Goal: Task Accomplishment & Management: Manage account settings

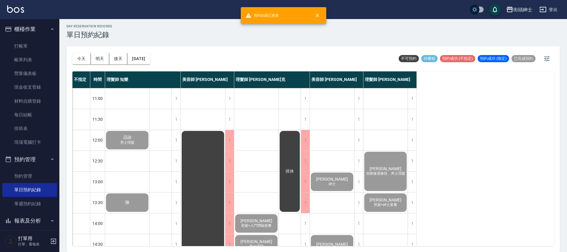
scroll to position [281, 0]
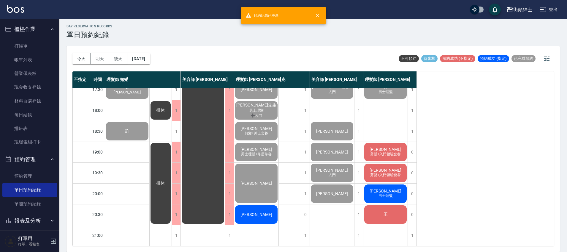
click at [264, 213] on div "[PERSON_NAME]" at bounding box center [256, 214] width 44 height 20
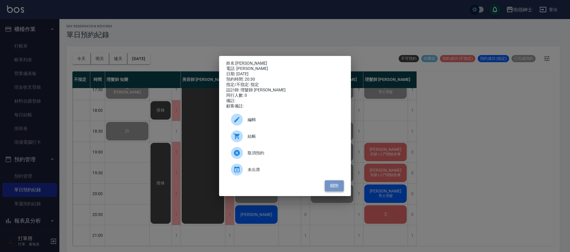
click at [335, 190] on button "關閉" at bounding box center [334, 185] width 19 height 11
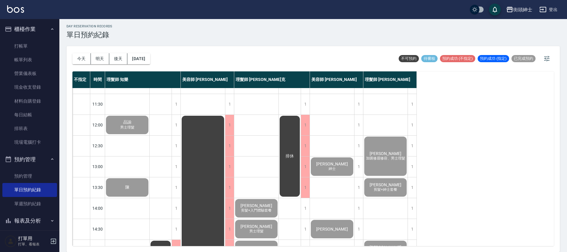
scroll to position [0, 0]
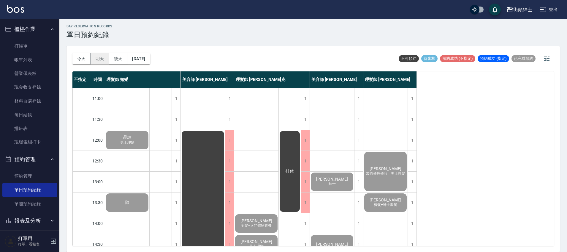
click at [103, 60] on button "明天" at bounding box center [100, 58] width 18 height 11
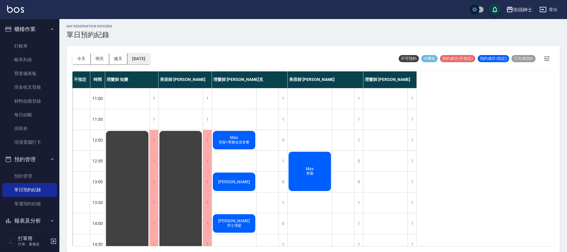
click at [139, 59] on button "2025/10/15" at bounding box center [138, 58] width 23 height 11
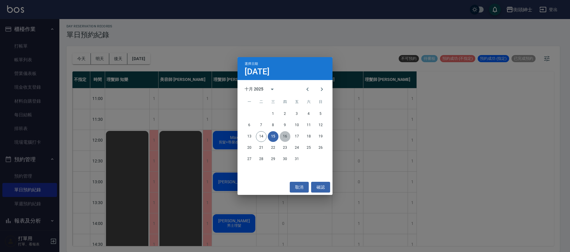
click at [289, 137] on button "16" at bounding box center [285, 136] width 11 height 11
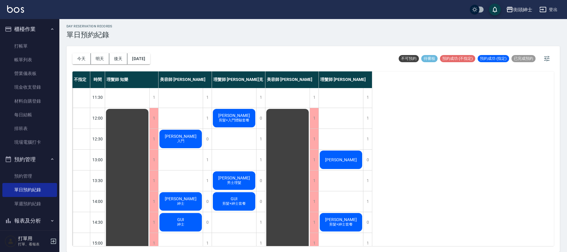
scroll to position [49, 0]
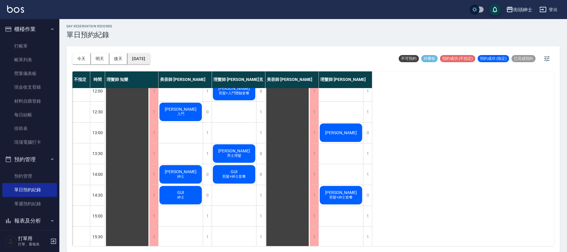
click at [141, 54] on button "2025/10/16" at bounding box center [138, 58] width 23 height 11
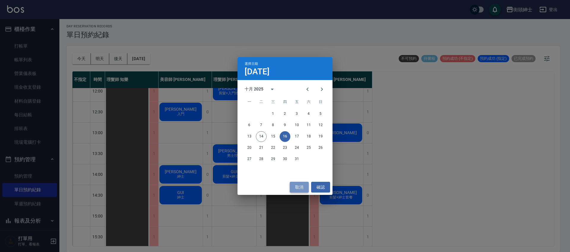
click at [298, 184] on button "取消" at bounding box center [299, 186] width 19 height 11
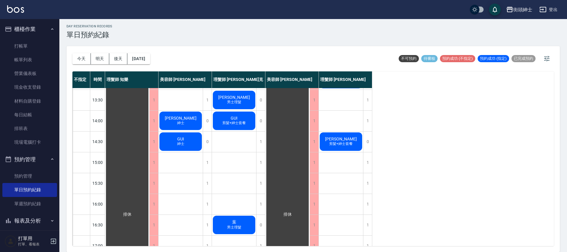
scroll to position [100, 0]
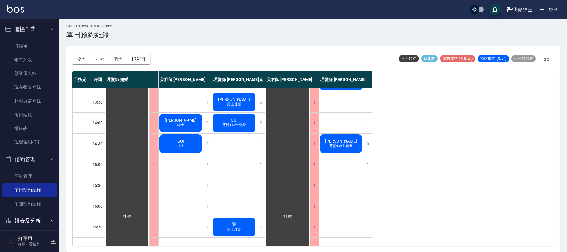
click at [240, 120] on div "GUI 剪髮+紳士套餐" at bounding box center [234, 123] width 44 height 20
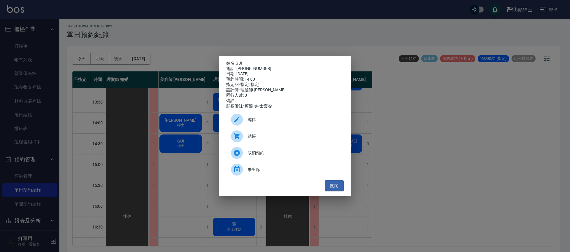
click at [241, 61] on link "GUI" at bounding box center [239, 63] width 7 height 5
click at [163, 119] on div "姓名: GUI 電話: 0987681834 日期: 2025/10/16 預約時間: 14:00 指定/不指定: 指定 設計師: 理髮師 Vic 維克 同行…" at bounding box center [285, 126] width 570 height 252
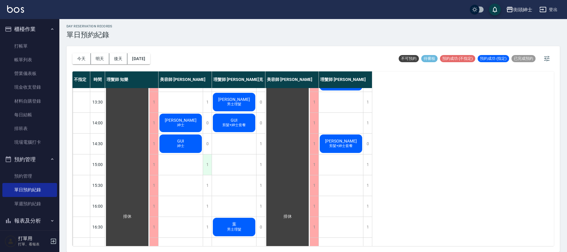
click at [208, 166] on div "1" at bounding box center [207, 164] width 9 height 20
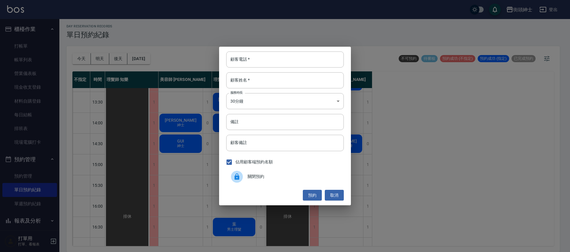
click at [274, 179] on div "關閉預約" at bounding box center [285, 176] width 118 height 17
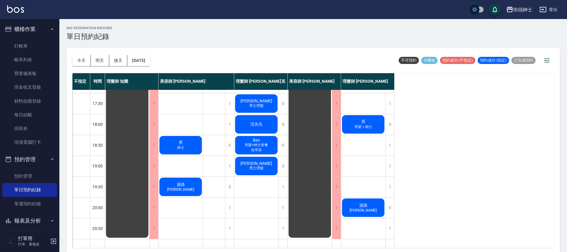
scroll to position [284, 0]
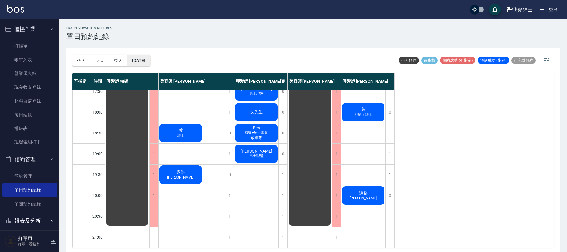
click at [150, 62] on button "2025/10/16" at bounding box center [138, 60] width 23 height 11
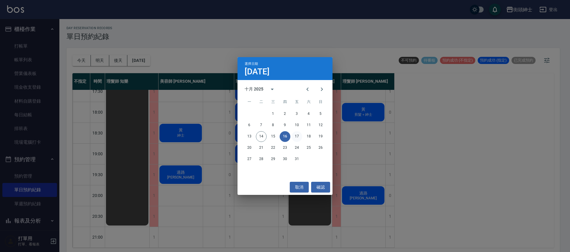
click at [297, 135] on button "17" at bounding box center [297, 136] width 11 height 11
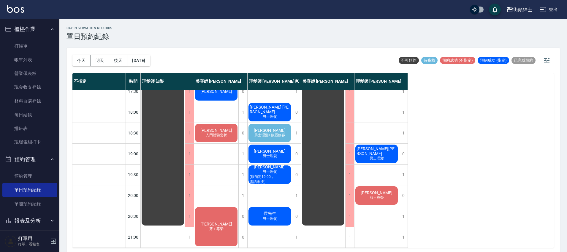
click at [280, 132] on span "男士理髮+修眉修容" at bounding box center [269, 134] width 33 height 5
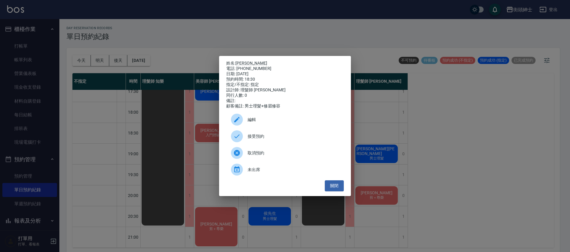
click at [287, 137] on span "接受預約" at bounding box center [293, 136] width 91 height 6
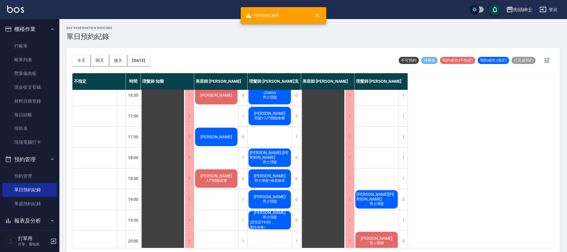
scroll to position [255, 0]
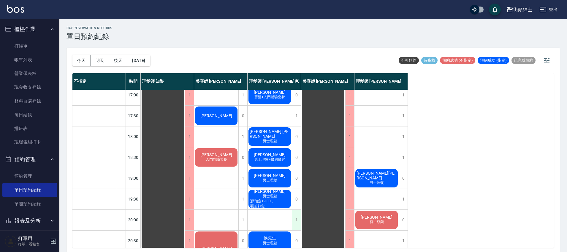
click at [293, 218] on div "1" at bounding box center [296, 219] width 9 height 20
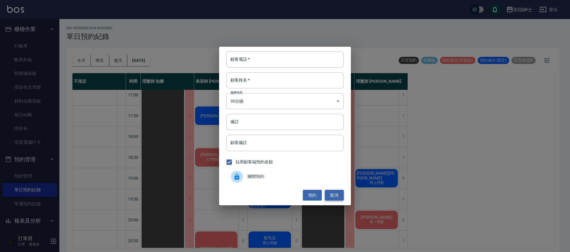
click at [338, 197] on button "取消" at bounding box center [334, 195] width 19 height 11
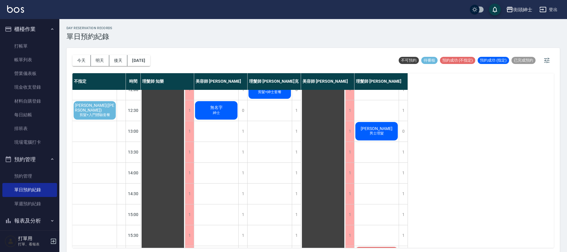
scroll to position [0, 0]
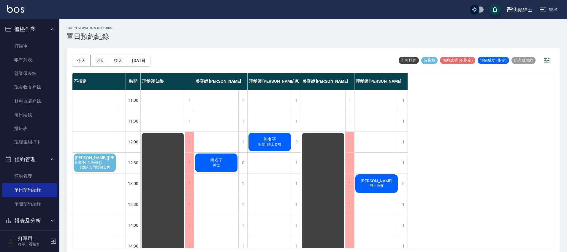
click at [102, 165] on span "剪髮+入門體驗套餐" at bounding box center [94, 167] width 33 height 5
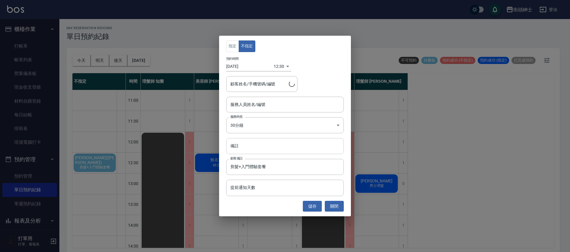
type input "余文潔(潔 キヨシ)/0979733631"
click at [286, 100] on input "服務人員姓名/編號" at bounding box center [285, 104] width 112 height 10
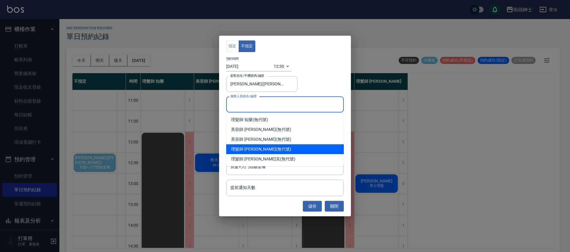
click at [261, 147] on div "理髮師 eric (無代號)" at bounding box center [285, 149] width 118 height 10
type input "理髮師 [PERSON_NAME](無代號)"
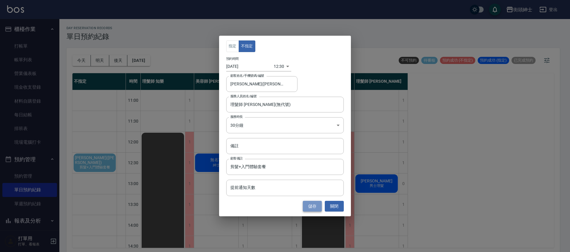
click at [309, 204] on button "儲存" at bounding box center [312, 206] width 19 height 11
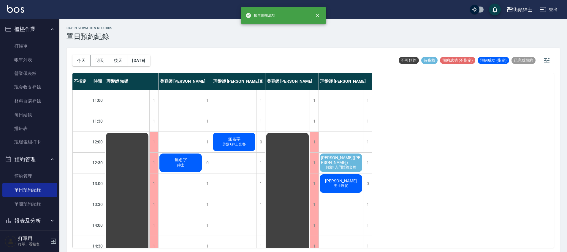
click at [355, 165] on span "剪髮+入門體驗套餐" at bounding box center [341, 167] width 33 height 5
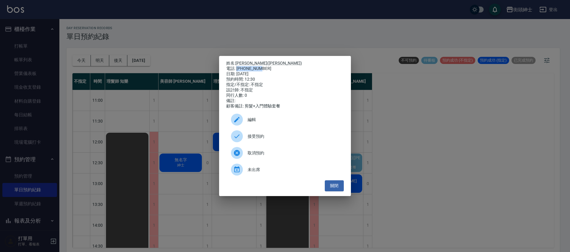
drag, startPoint x: 237, startPoint y: 67, endPoint x: 259, endPoint y: 68, distance: 22.3
click at [265, 67] on div "電話: 0979733631" at bounding box center [285, 68] width 118 height 5
copy div "0979733631"
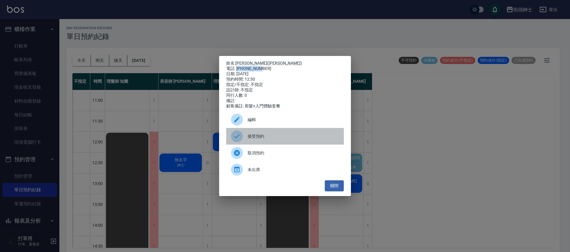
click at [273, 139] on span "接受預約" at bounding box center [293, 136] width 91 height 6
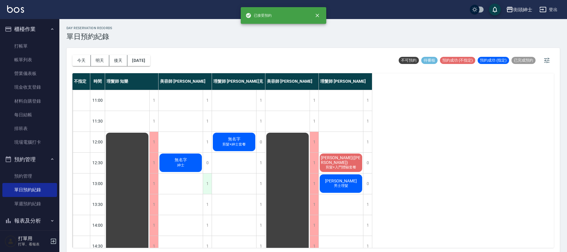
click at [206, 183] on div "1" at bounding box center [207, 183] width 9 height 20
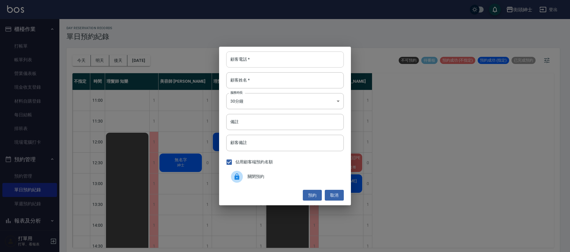
click at [253, 60] on input "顧客電話   *" at bounding box center [285, 59] width 118 height 16
paste input "0979733631"
type input "0979733631"
click at [258, 84] on input "顧客姓名   *" at bounding box center [285, 80] width 118 height 16
click at [315, 195] on button "預約" at bounding box center [312, 195] width 19 height 11
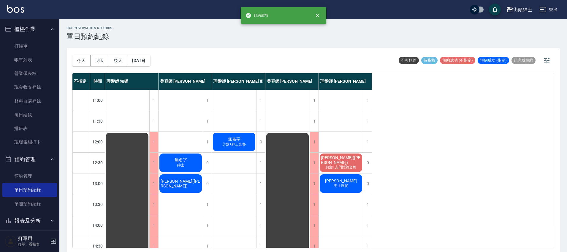
click at [182, 184] on span "余文潔(潔 キヨシ)" at bounding box center [181, 184] width 42 height 10
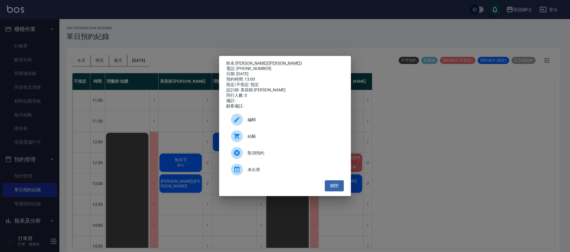
click at [255, 118] on div "編輯" at bounding box center [285, 119] width 118 height 17
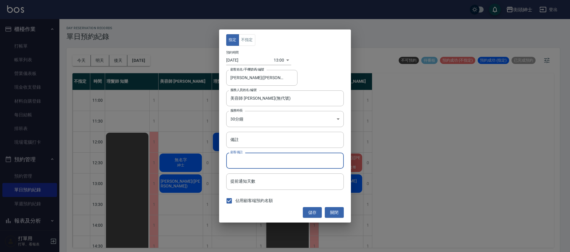
drag, startPoint x: 258, startPoint y: 162, endPoint x: 271, endPoint y: 165, distance: 12.5
click at [259, 162] on input "顧客備註" at bounding box center [285, 160] width 118 height 16
drag, startPoint x: 245, startPoint y: 138, endPoint x: 310, endPoint y: 157, distance: 68.4
click at [245, 138] on input "備註" at bounding box center [285, 140] width 118 height 16
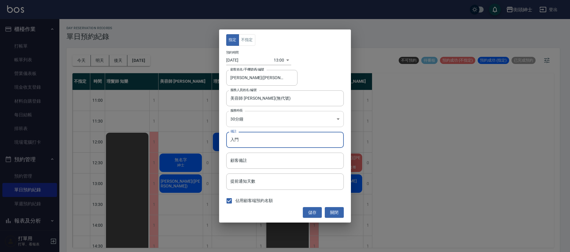
type input "入門"
click at [318, 211] on button "儲存" at bounding box center [312, 212] width 19 height 11
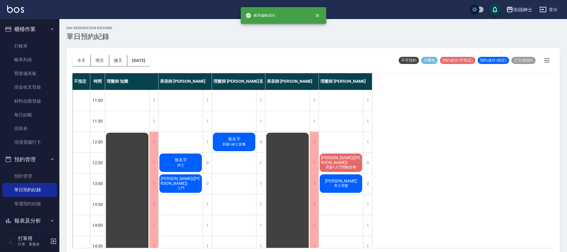
drag, startPoint x: 119, startPoint y: 60, endPoint x: 127, endPoint y: 58, distance: 7.6
click at [119, 60] on button "後天" at bounding box center [118, 60] width 18 height 11
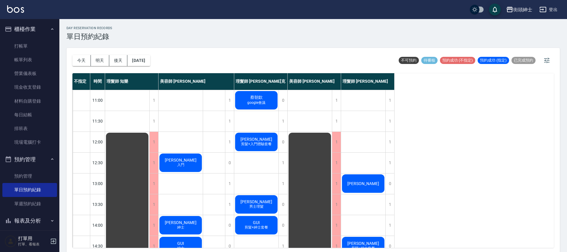
scroll to position [132, 0]
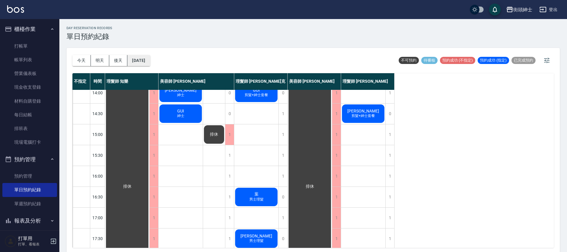
click at [150, 58] on button "2025/10/16" at bounding box center [138, 60] width 23 height 11
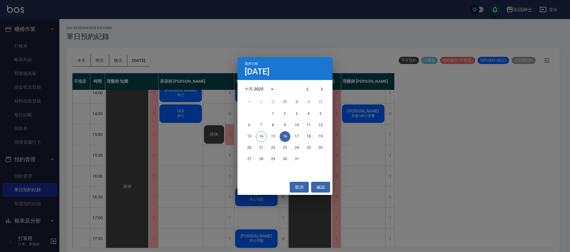
click at [309, 136] on button "18" at bounding box center [309, 136] width 11 height 11
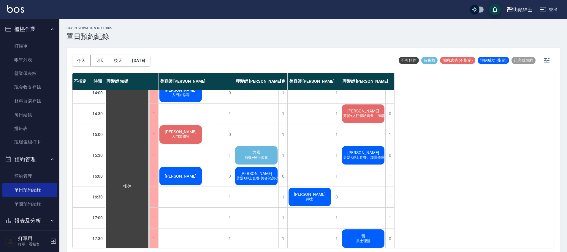
click at [266, 159] on span "剪髮+紳士套餐" at bounding box center [257, 157] width 26 height 5
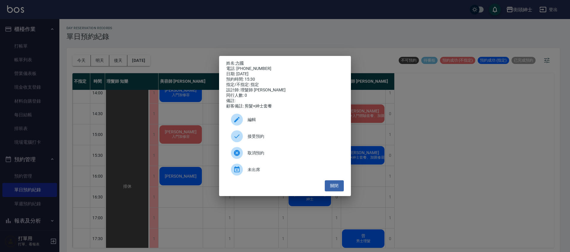
click at [280, 136] on span "接受預約" at bounding box center [293, 136] width 91 height 6
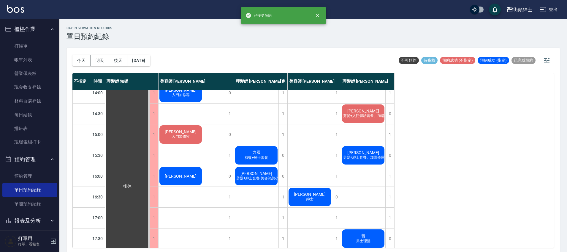
click at [262, 158] on span "剪髮+紳士套餐" at bounding box center [257, 157] width 26 height 5
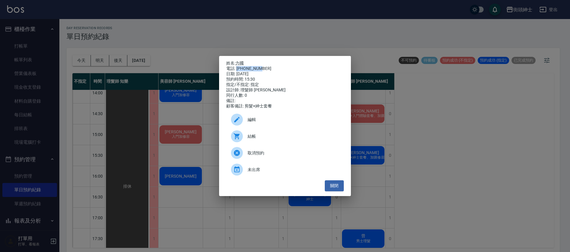
drag, startPoint x: 236, startPoint y: 67, endPoint x: 260, endPoint y: 67, distance: 23.2
click at [260, 67] on div "電話: 0988853313" at bounding box center [285, 68] width 118 height 5
copy div "0988853313"
click at [186, 116] on div "姓名: 力國 電話: 0988853313 日期: 2025/10/18 預約時間: 15:30 指定/不指定: 指定 設計師: 理髮師 Vic 維克 同行人…" at bounding box center [285, 126] width 570 height 252
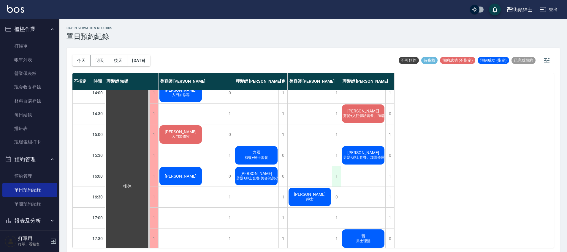
click at [336, 179] on div "1" at bounding box center [336, 176] width 9 height 20
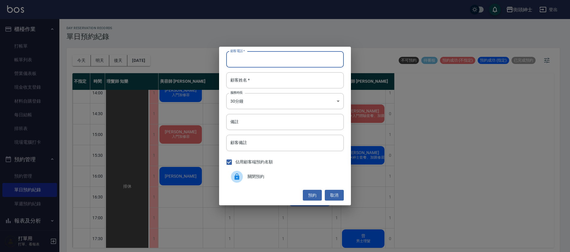
click at [264, 52] on input "顧客電話   *" at bounding box center [285, 59] width 118 height 16
paste input "0988853313"
type input "0988853313"
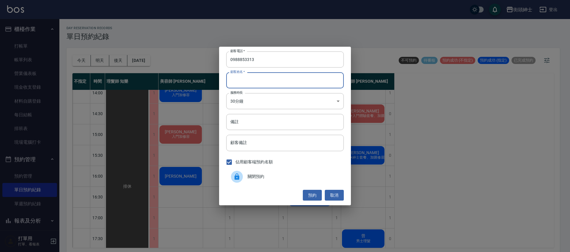
click at [272, 82] on input "顧客姓名   *" at bounding box center [285, 80] width 118 height 16
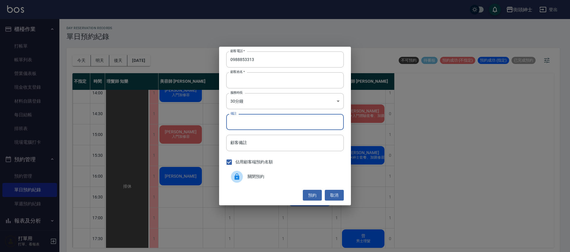
click at [289, 126] on input "備註" at bounding box center [285, 122] width 118 height 16
type input "紳士"
click at [315, 192] on button "預約" at bounding box center [312, 195] width 19 height 11
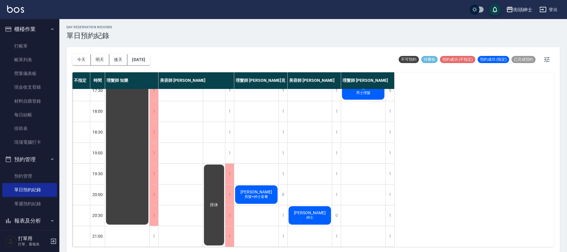
scroll to position [2, 0]
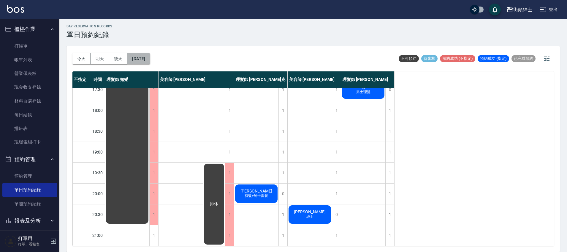
click at [150, 60] on button "2025/10/18" at bounding box center [138, 58] width 23 height 11
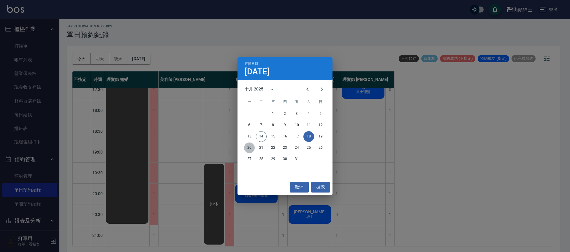
click at [251, 147] on button "20" at bounding box center [249, 147] width 11 height 11
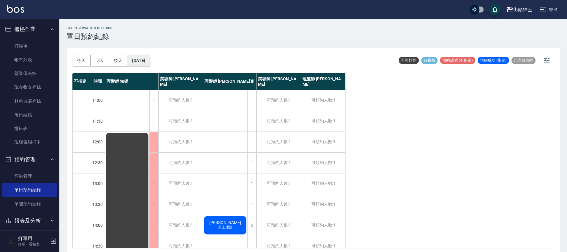
click at [143, 64] on button "2025/10/20" at bounding box center [138, 60] width 23 height 11
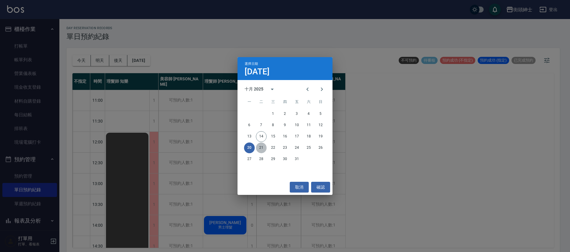
click at [262, 149] on button "21" at bounding box center [261, 147] width 11 height 11
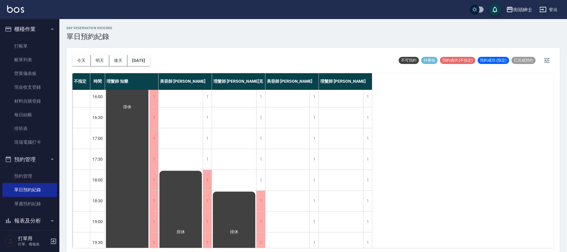
scroll to position [284, 0]
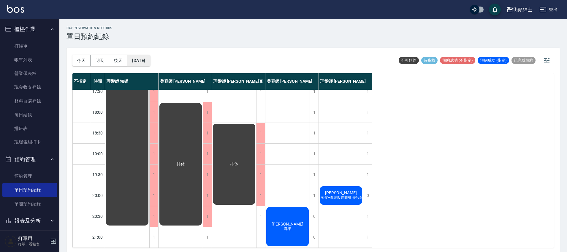
click at [138, 57] on button "2025/10/21" at bounding box center [138, 60] width 23 height 11
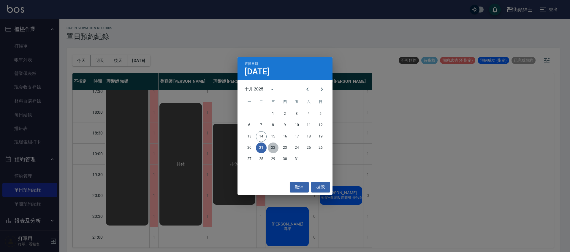
click at [274, 147] on button "22" at bounding box center [273, 147] width 11 height 11
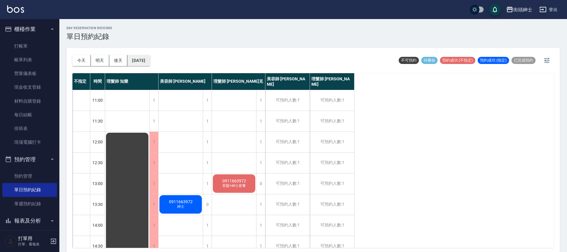
click at [150, 62] on button "2025/10/22" at bounding box center [138, 60] width 23 height 11
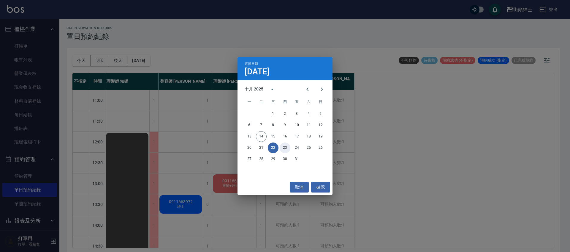
click at [288, 147] on button "23" at bounding box center [285, 147] width 11 height 11
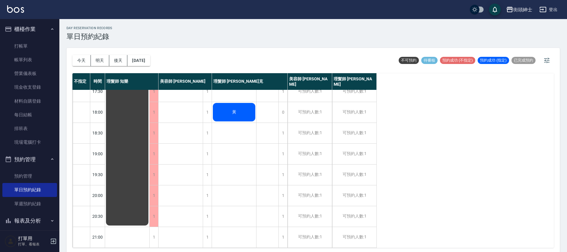
scroll to position [284, 0]
click at [150, 62] on button "2025/10/23" at bounding box center [138, 60] width 23 height 11
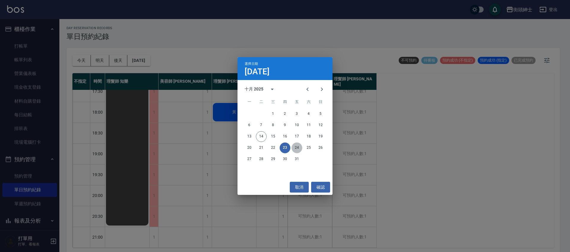
click at [296, 148] on button "24" at bounding box center [297, 147] width 11 height 11
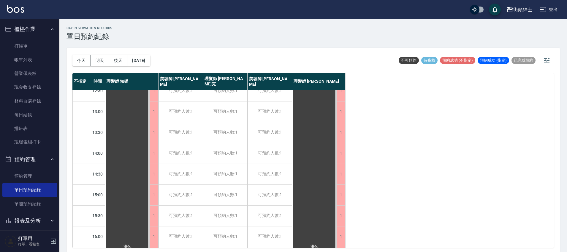
scroll to position [9, 0]
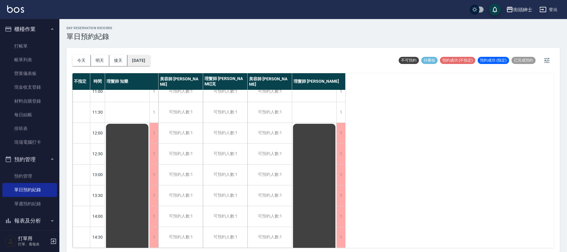
click at [150, 59] on button "2025/10/24" at bounding box center [138, 60] width 23 height 11
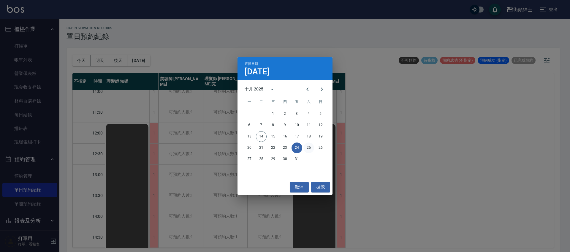
click at [307, 148] on button "25" at bounding box center [309, 147] width 11 height 11
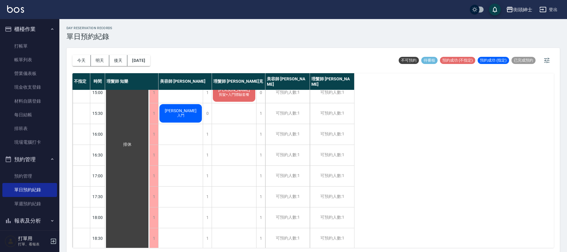
scroll to position [197, 0]
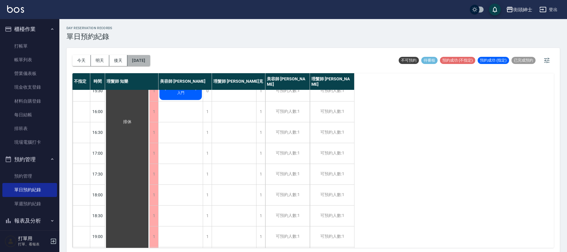
click at [150, 62] on button "2025/10/25" at bounding box center [138, 60] width 23 height 11
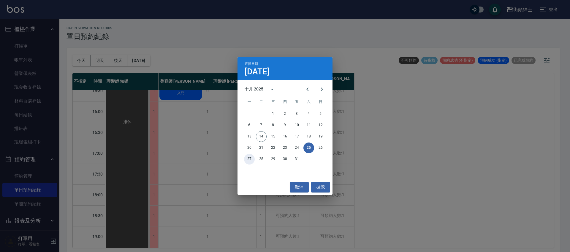
click at [252, 158] on button "27" at bounding box center [249, 159] width 11 height 11
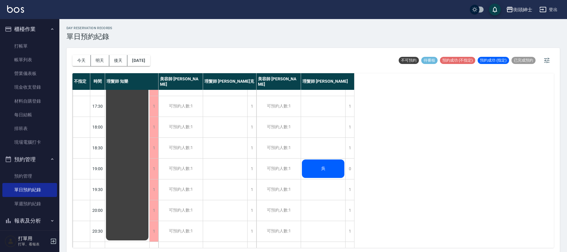
scroll to position [284, 0]
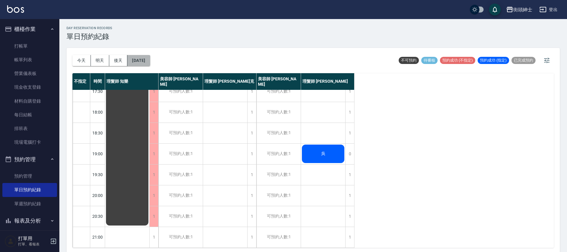
click at [150, 59] on button "2025/10/27" at bounding box center [138, 60] width 23 height 11
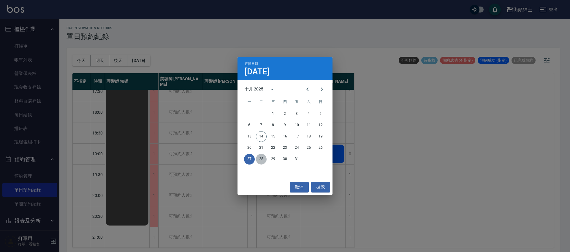
click at [261, 158] on button "28" at bounding box center [261, 159] width 11 height 11
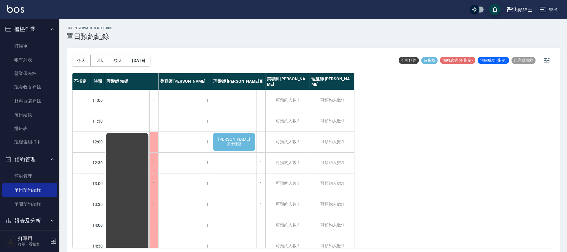
click at [237, 143] on span "男士理髮" at bounding box center [234, 143] width 17 height 5
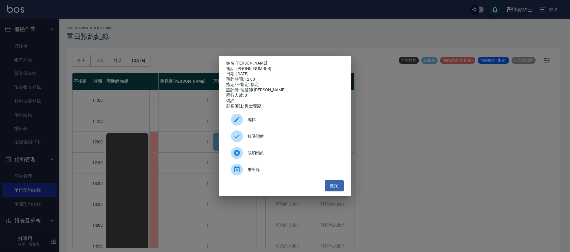
click at [271, 138] on span "接受預約" at bounding box center [293, 136] width 91 height 6
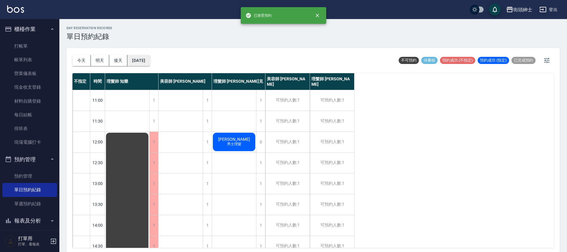
click at [150, 62] on button "2025/10/28" at bounding box center [138, 60] width 23 height 11
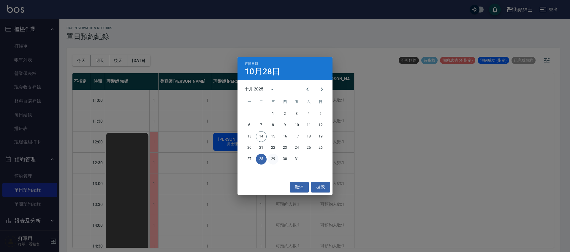
click at [273, 158] on button "29" at bounding box center [273, 159] width 11 height 11
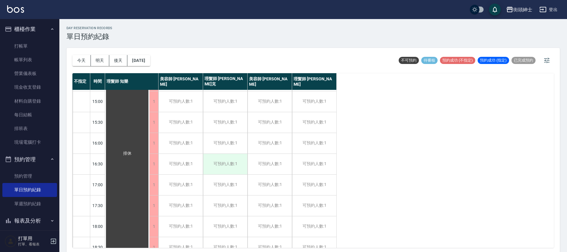
scroll to position [201, 0]
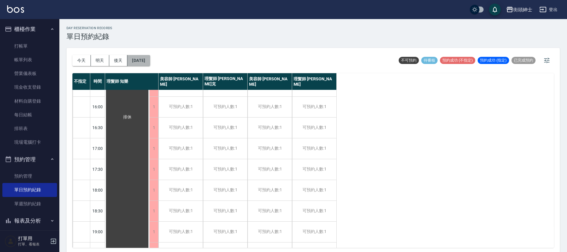
click at [135, 61] on button "2025/10/29" at bounding box center [138, 60] width 23 height 11
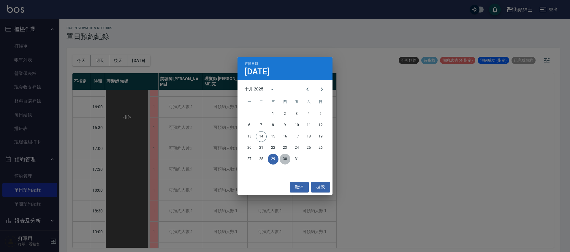
click at [286, 158] on button "30" at bounding box center [285, 159] width 11 height 11
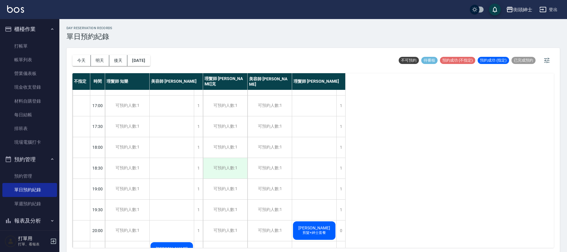
scroll to position [284, 0]
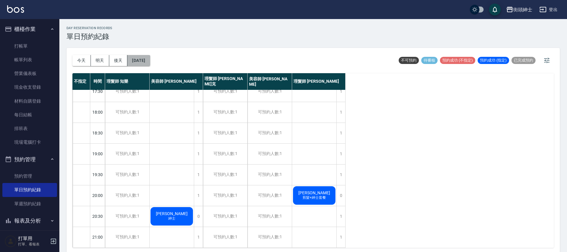
click at [147, 62] on button "2025/10/30" at bounding box center [138, 60] width 23 height 11
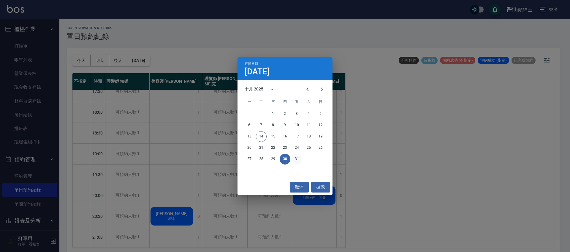
click at [296, 160] on button "31" at bounding box center [297, 159] width 11 height 11
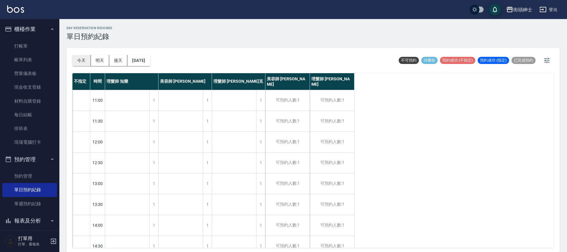
click at [83, 60] on button "今天" at bounding box center [81, 60] width 18 height 11
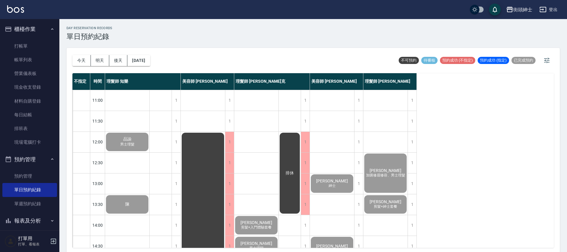
scroll to position [284, 0]
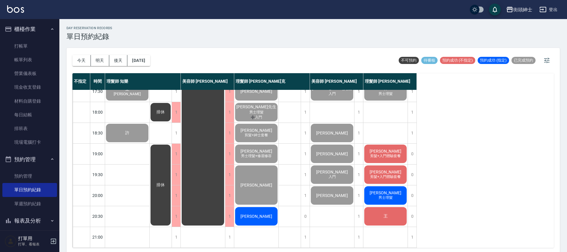
click at [265, 206] on div "[PERSON_NAME]" at bounding box center [256, 216] width 44 height 20
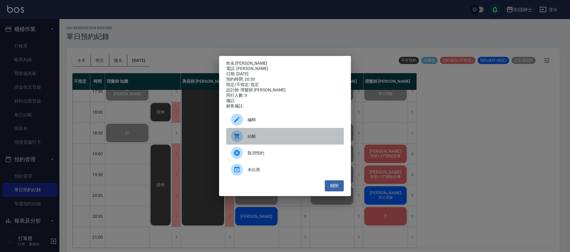
click at [282, 134] on div "結帳" at bounding box center [285, 136] width 118 height 17
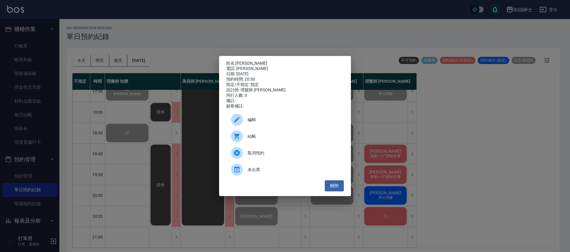
drag, startPoint x: 48, startPoint y: 89, endPoint x: 56, endPoint y: 88, distance: 8.2
click at [49, 89] on div "姓名: 阿明 電話: 阿明 日期: 2025/10/14 預約時間: 20:30 指定/不指定: 指定 設計師: 理髮師 Vic 維克 同行人數: 0 備註:…" at bounding box center [285, 126] width 570 height 252
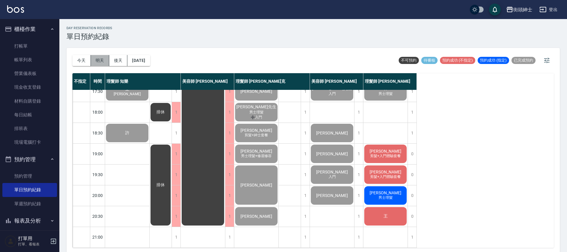
click at [105, 62] on button "明天" at bounding box center [100, 60] width 18 height 11
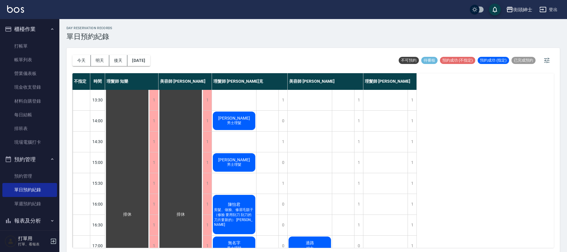
scroll to position [182, 0]
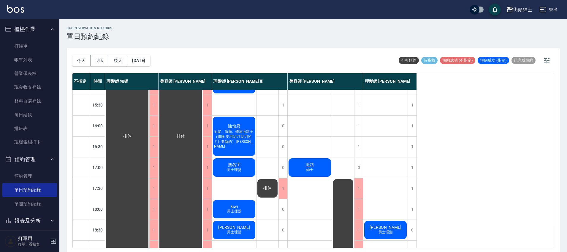
click at [232, 139] on span "剪髮、做臉、修眉毛鬍子（修臉 要用刮刀 刮刀的刀片要新的） 陳彥豪" at bounding box center [234, 138] width 42 height 19
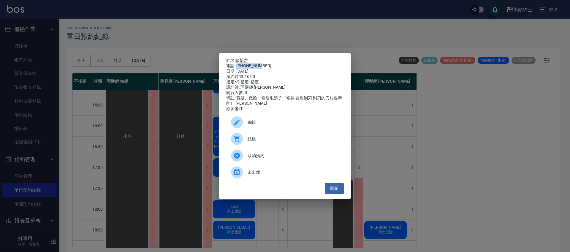
drag, startPoint x: 237, startPoint y: 64, endPoint x: 260, endPoint y: 64, distance: 23.5
click at [260, 64] on div "電話: 0934022042" at bounding box center [285, 65] width 118 height 5
copy div "0934022042"
drag, startPoint x: 187, startPoint y: 113, endPoint x: 294, endPoint y: 171, distance: 121.4
click at [187, 114] on div "姓名: 陳怡君 電話: 0934022042 日期: 2025/10/15 預約時間: 16:00 指定/不指定: 指定 設計師: 理髮師 Vic 維克 同行…" at bounding box center [285, 126] width 570 height 252
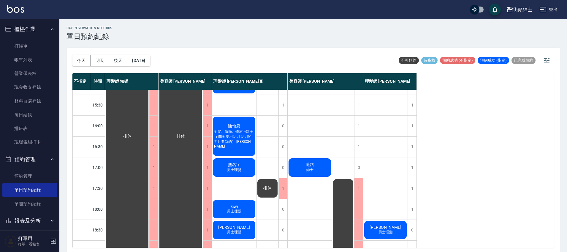
click at [323, 169] on div "過路 紳士" at bounding box center [310, 167] width 44 height 20
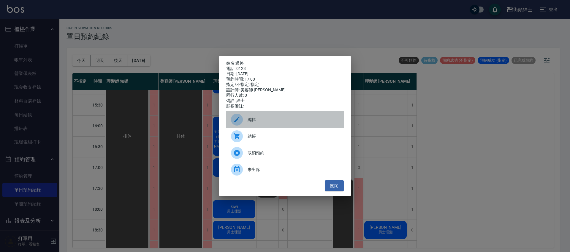
click at [275, 126] on div "編輯" at bounding box center [285, 119] width 118 height 17
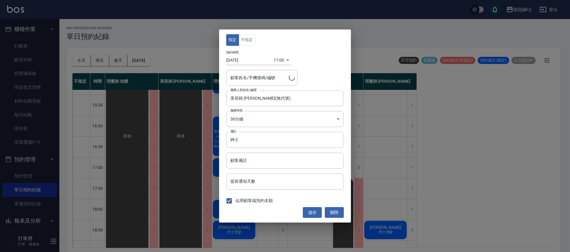
type input "過路/0123"
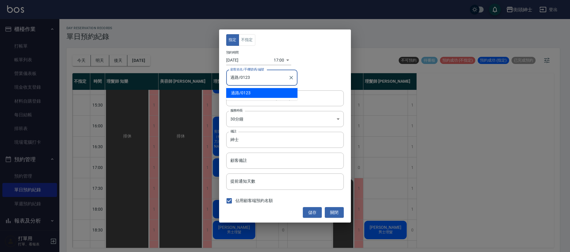
drag, startPoint x: 255, startPoint y: 80, endPoint x: 225, endPoint y: 75, distance: 29.8
click at [225, 75] on div "指定 不指定 預約時間 2025/10/15 17:00 1760518800000 顧客姓名/手機號碼/編號 過路/0123 顧客姓名/手機號碼/編號 服務…" at bounding box center [285, 125] width 132 height 193
paste input "0934022042"
click at [253, 92] on span "陳怡君 / 0934022042" at bounding box center [261, 93] width 71 height 10
type input "陳怡君/0934022042"
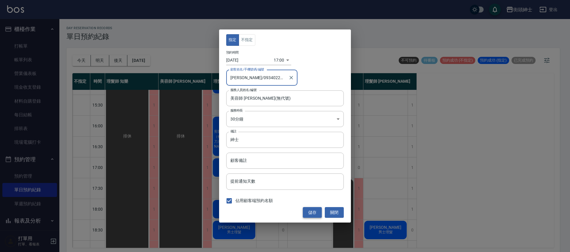
click at [312, 217] on button "儲存" at bounding box center [312, 212] width 19 height 11
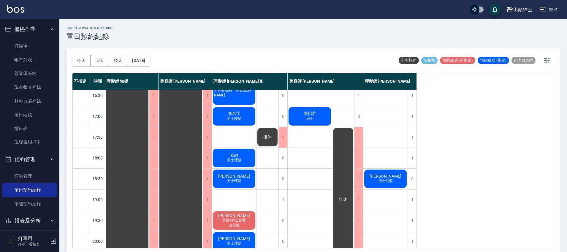
scroll to position [284, 0]
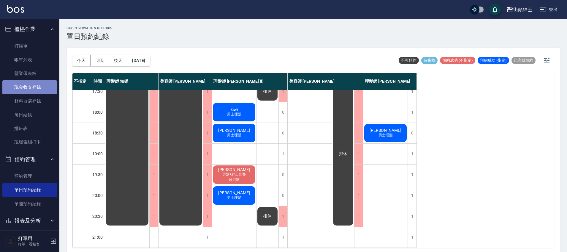
click at [37, 90] on link "現金收支登錄" at bounding box center [29, 87] width 55 height 14
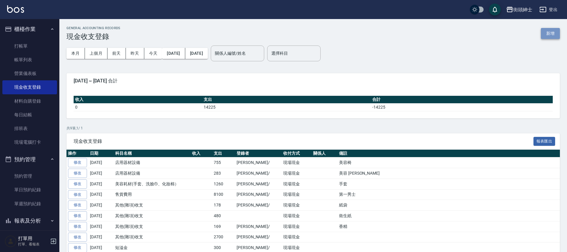
click at [556, 34] on button "新增" at bounding box center [550, 33] width 19 height 11
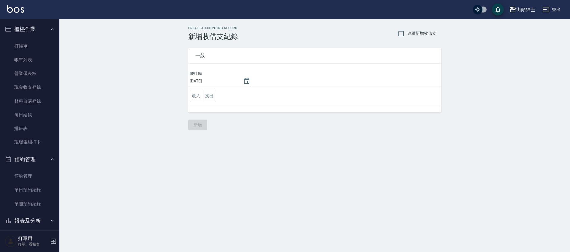
click at [209, 96] on button "支出" at bounding box center [209, 96] width 13 height 12
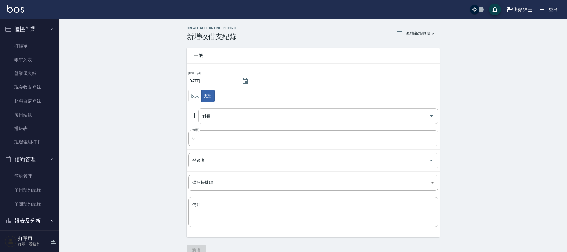
click at [227, 116] on input "科目" at bounding box center [314, 116] width 226 height 10
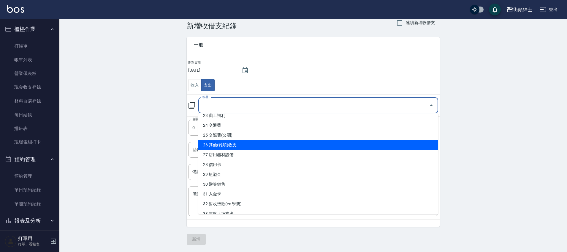
scroll to position [305, 0]
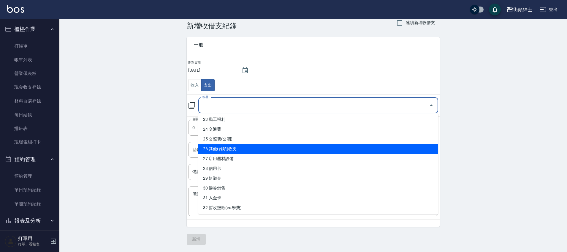
click at [232, 149] on li "26 其他(雜項)收支" at bounding box center [318, 149] width 240 height 10
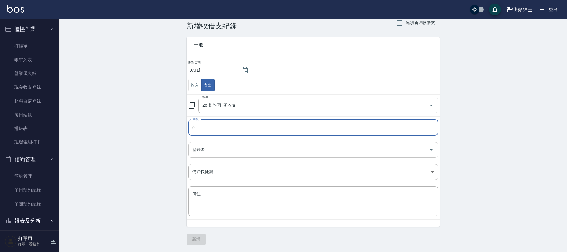
type input "26 其他(雜項)收支"
click at [231, 125] on input "0" at bounding box center [313, 127] width 250 height 16
type input "0584"
click at [331, 150] on input "登錄者" at bounding box center [309, 149] width 236 height 10
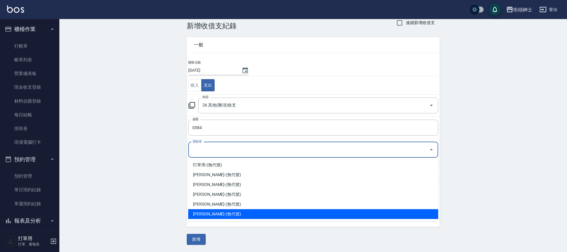
drag, startPoint x: 206, startPoint y: 214, endPoint x: 217, endPoint y: 206, distance: 13.9
click at [206, 214] on li "蔡朝欽-(無代號)" at bounding box center [313, 214] width 250 height 10
type input "蔡朝欽-(無代號)"
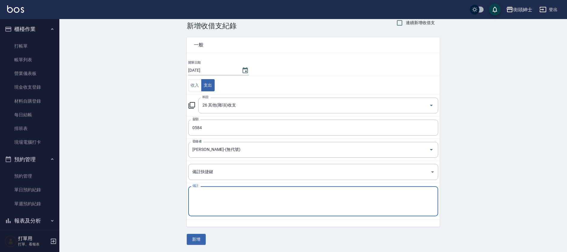
click at [254, 197] on textarea "備註" at bounding box center [313, 201] width 242 height 20
type textarea "e"
type textarea "櫃子"
drag, startPoint x: 193, startPoint y: 236, endPoint x: 197, endPoint y: 236, distance: 4.5
click at [193, 236] on button "新增" at bounding box center [196, 238] width 19 height 11
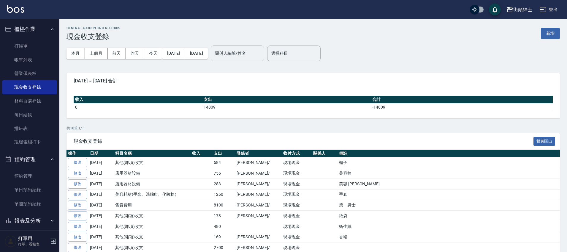
click at [42, 29] on button "櫃檯作業" at bounding box center [29, 28] width 55 height 15
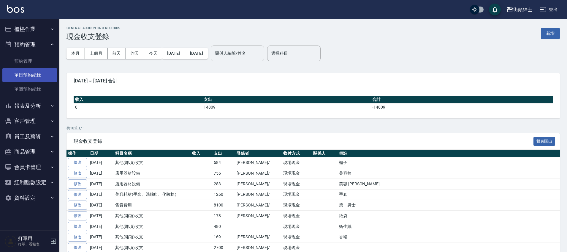
click at [42, 72] on link "單日預約紀錄" at bounding box center [29, 75] width 55 height 14
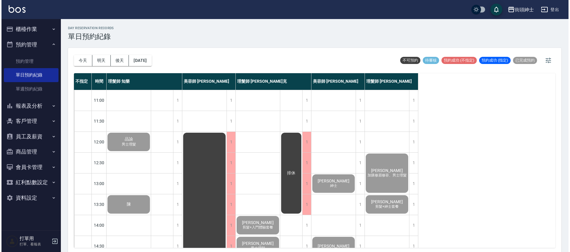
scroll to position [284, 0]
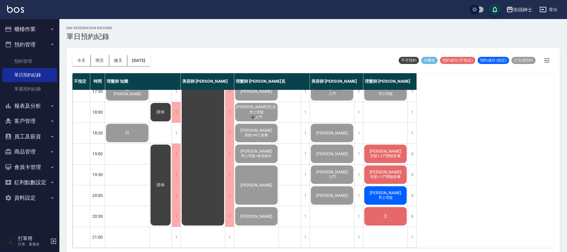
click at [377, 153] on span "剪髮+入門體驗套餐" at bounding box center [385, 155] width 33 height 5
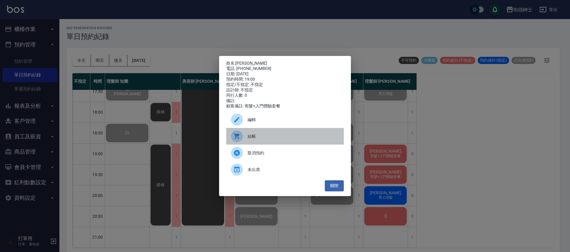
click at [269, 139] on span "結帳" at bounding box center [293, 136] width 91 height 6
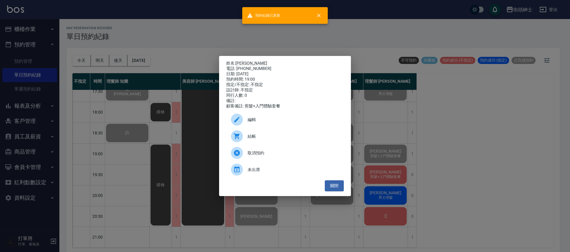
click at [160, 70] on div "姓名: 莊翔淵 電話: 0988605079 日期: 2025/10/14 預約時間: 19:00 指定/不指定: 不指定 設計師: 不指定 同行人數: 0 …" at bounding box center [285, 126] width 570 height 252
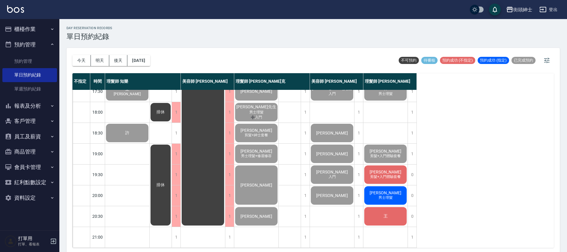
click at [395, 174] on span "剪髮+入門體驗套餐" at bounding box center [385, 176] width 33 height 5
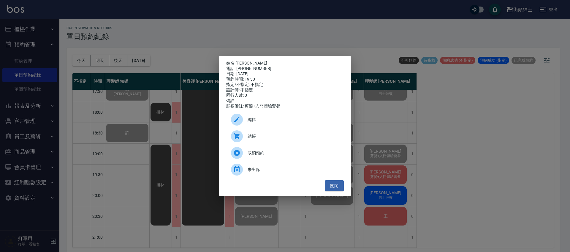
click at [267, 139] on span "結帳" at bounding box center [293, 136] width 91 height 6
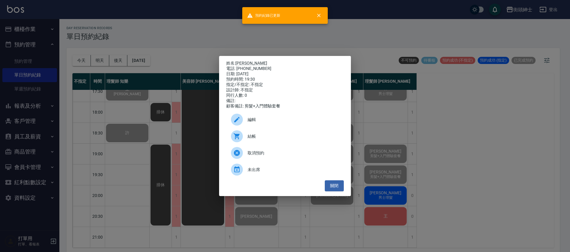
drag, startPoint x: 123, startPoint y: 132, endPoint x: 208, endPoint y: 151, distance: 86.9
click at [125, 132] on div "姓名: 劉錡霖 電話: 0936386272 日期: 2025/10/14 預約時間: 19:30 指定/不指定: 不指定 設計師: 不指定 同行人數: 0 …" at bounding box center [285, 126] width 570 height 252
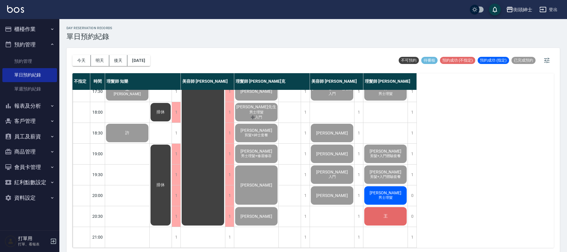
click at [392, 190] on span "[PERSON_NAME]" at bounding box center [386, 192] width 34 height 5
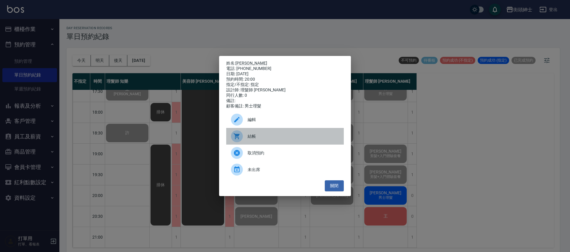
click at [260, 139] on span "結帳" at bounding box center [293, 136] width 91 height 6
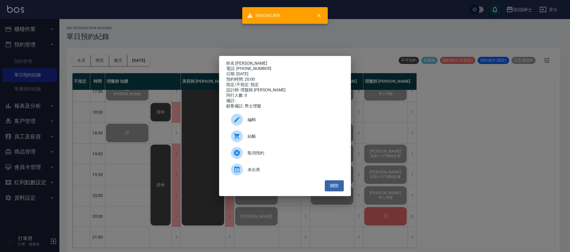
click at [182, 141] on div "姓名: 張育瑋 電話: 0963531000 日期: 2025/10/14 預約時間: 20:00 指定/不指定: 指定 設計師: 理髮師 eric 同行人數…" at bounding box center [285, 126] width 570 height 252
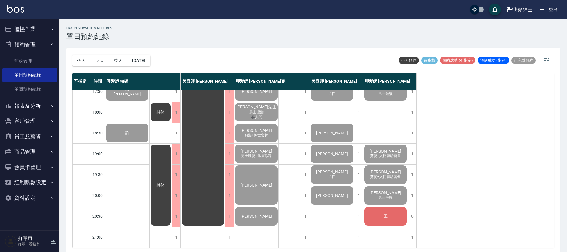
click at [377, 215] on div "王" at bounding box center [386, 216] width 44 height 20
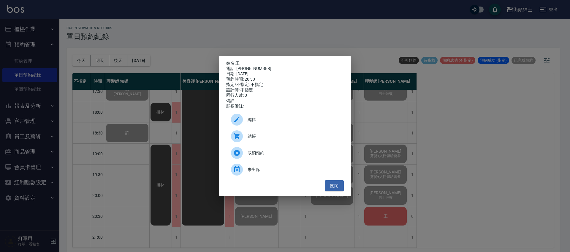
click at [277, 139] on span "結帳" at bounding box center [293, 136] width 91 height 6
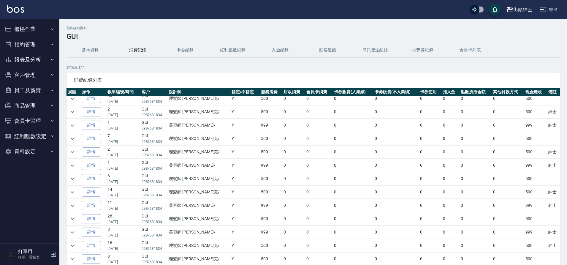
scroll to position [46, 0]
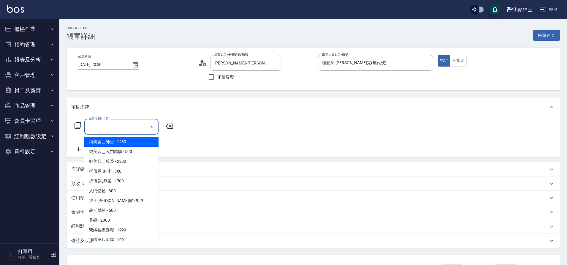
click at [119, 130] on input "服務名稱/代號" at bounding box center [117, 126] width 60 height 10
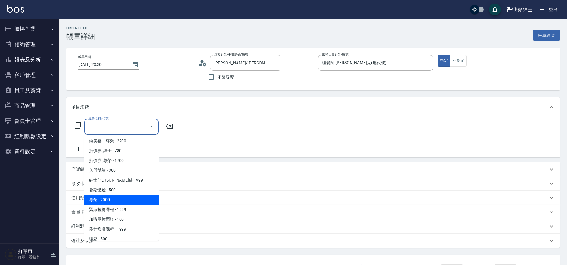
scroll to position [46, 0]
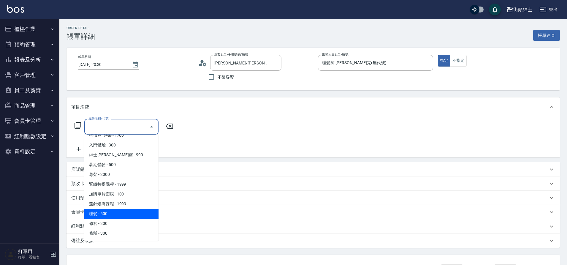
click at [112, 215] on span "理髮 - 500" at bounding box center [121, 214] width 74 height 10
type input "理髮(A02)"
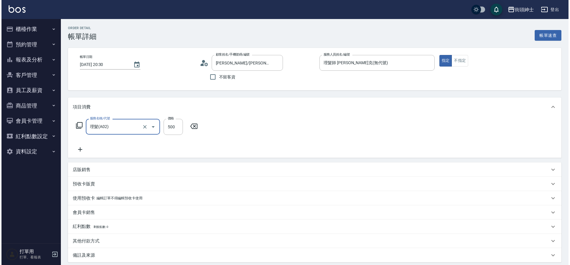
scroll to position [61, 0]
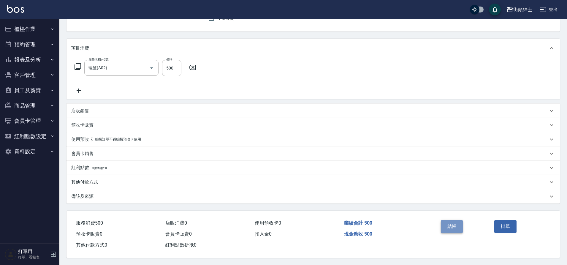
click at [456, 223] on button "結帳" at bounding box center [452, 226] width 22 height 12
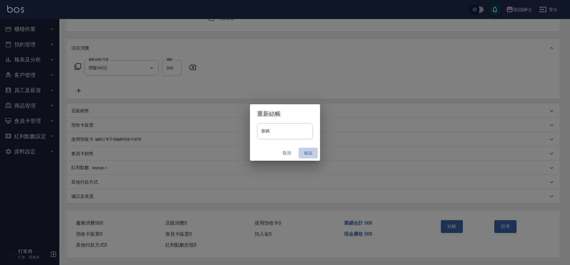
drag, startPoint x: 307, startPoint y: 153, endPoint x: 318, endPoint y: 153, distance: 10.7
click at [307, 153] on button "確認" at bounding box center [308, 153] width 19 height 11
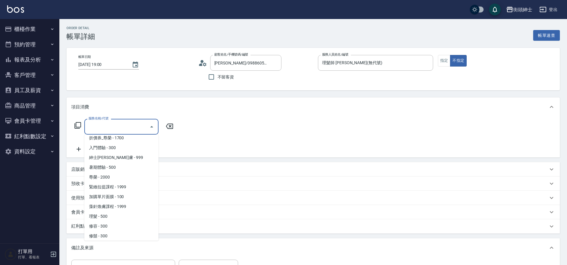
scroll to position [46, 0]
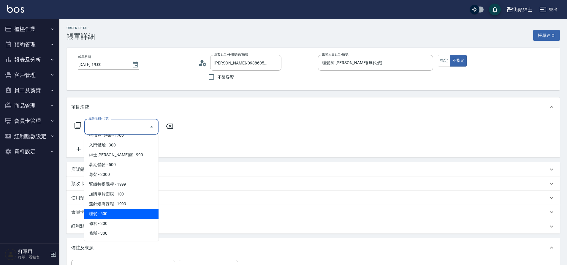
click at [111, 213] on span "理髮 - 500" at bounding box center [121, 214] width 74 height 10
type input "理髮(A02)"
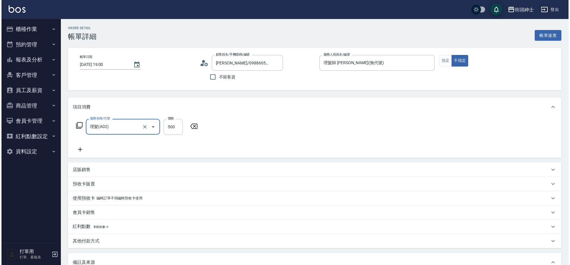
scroll to position [101, 0]
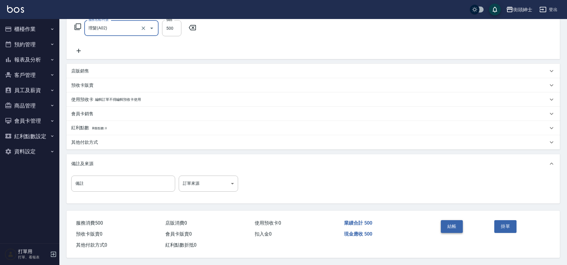
click at [449, 224] on button "結帳" at bounding box center [452, 226] width 22 height 12
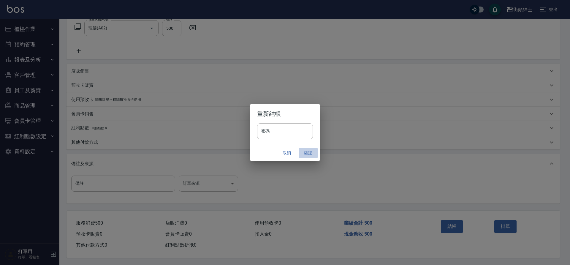
drag, startPoint x: 305, startPoint y: 151, endPoint x: 210, endPoint y: 54, distance: 135.5
click at [304, 151] on button "確認" at bounding box center [308, 153] width 19 height 11
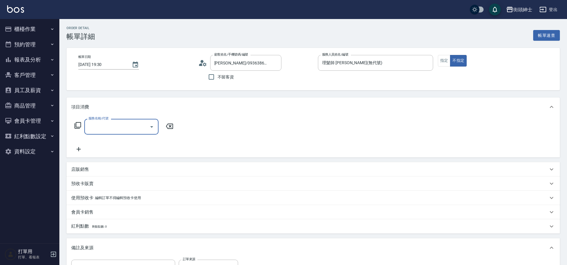
click at [101, 127] on input "服務名稱/代號" at bounding box center [117, 126] width 60 height 10
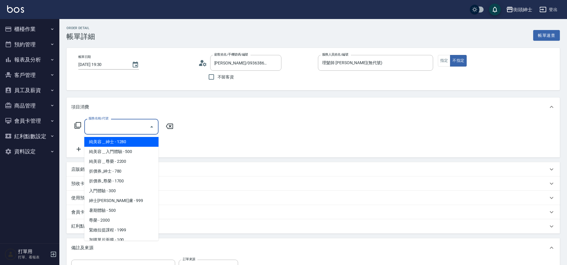
scroll to position [46, 0]
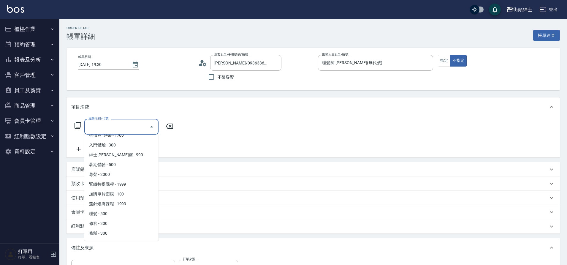
click at [109, 212] on span "理髮 - 500" at bounding box center [121, 214] width 74 height 10
type input "理髮(A02)"
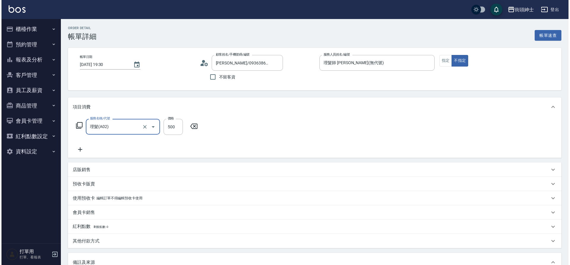
scroll to position [101, 0]
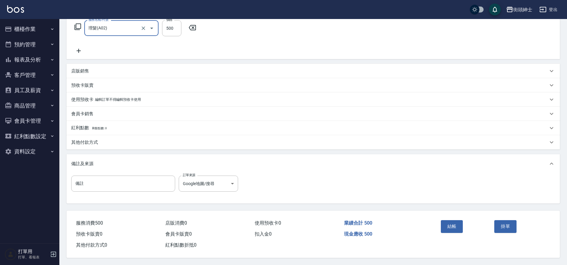
click at [455, 223] on button "結帳" at bounding box center [452, 226] width 22 height 12
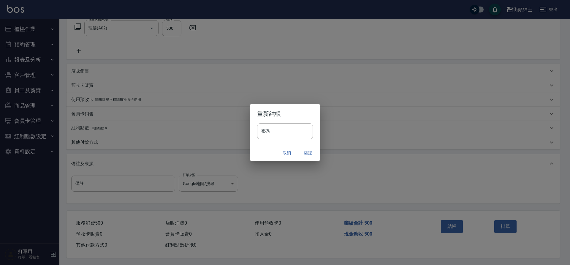
click at [305, 153] on button "確認" at bounding box center [308, 153] width 19 height 11
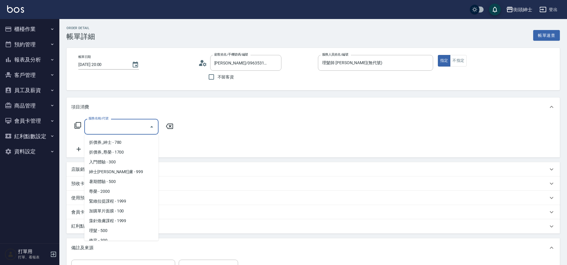
scroll to position [46, 0]
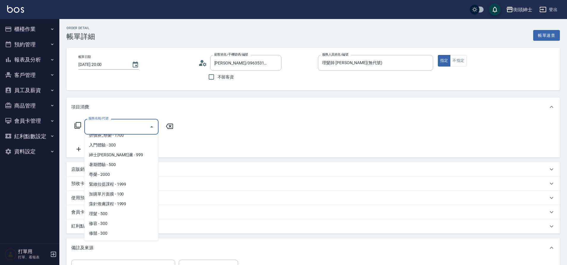
click at [108, 213] on span "理髮 - 500" at bounding box center [121, 214] width 74 height 10
type input "理髮(A02)"
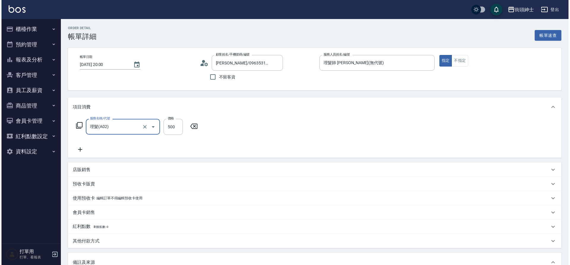
scroll to position [101, 0]
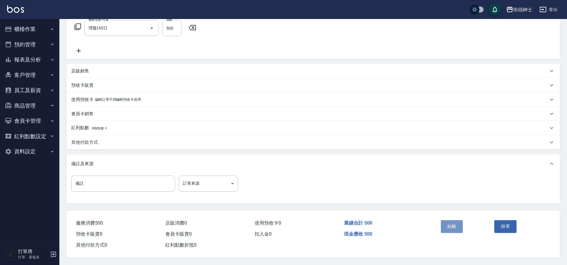
click at [449, 225] on button "結帳" at bounding box center [452, 226] width 22 height 12
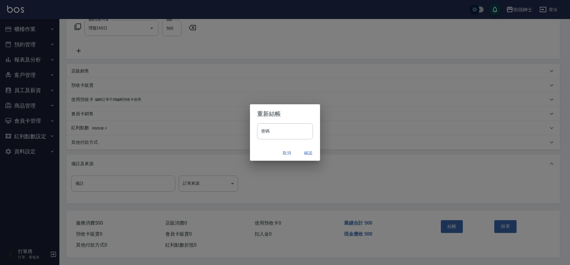
drag, startPoint x: 0, startPoint y: 0, endPoint x: 307, endPoint y: 153, distance: 343.1
click at [307, 153] on button "確認" at bounding box center [308, 153] width 19 height 11
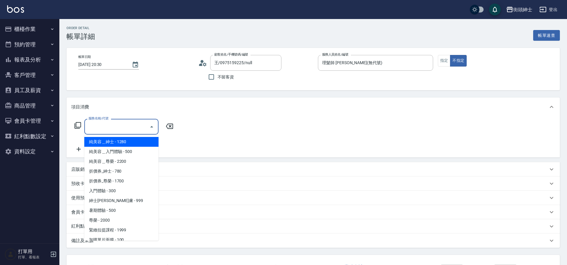
scroll to position [46, 0]
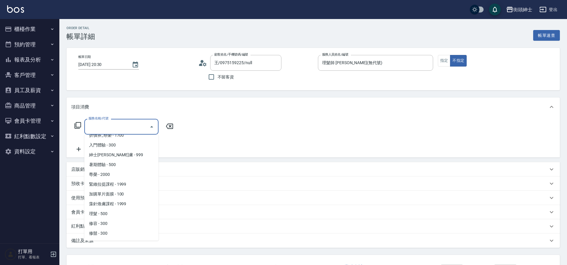
click at [107, 215] on span "理髮 - 500" at bounding box center [121, 214] width 74 height 10
type input "理髮(A02)"
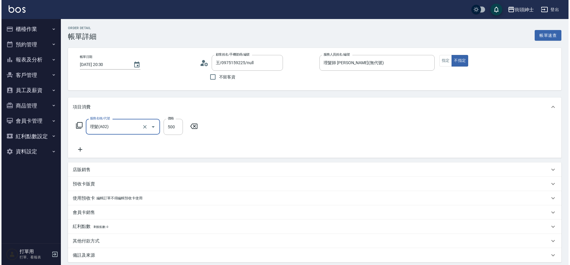
scroll to position [61, 0]
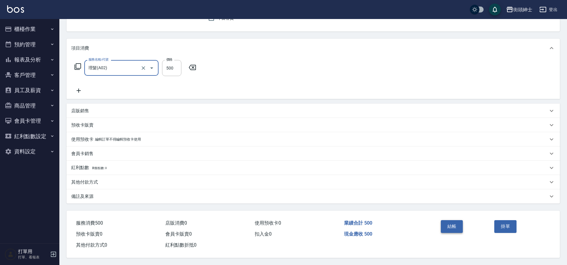
drag, startPoint x: 0, startPoint y: 0, endPoint x: 451, endPoint y: 223, distance: 503.2
click at [451, 223] on button "結帳" at bounding box center [452, 226] width 22 height 12
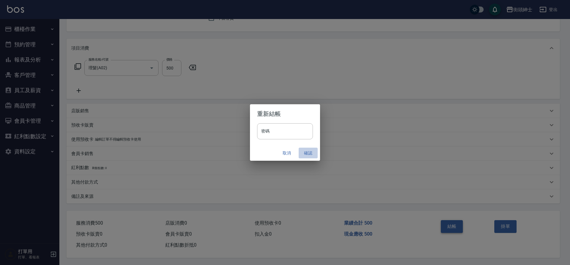
drag, startPoint x: 451, startPoint y: 223, endPoint x: 308, endPoint y: 153, distance: 159.1
click at [308, 153] on button "確認" at bounding box center [308, 153] width 19 height 11
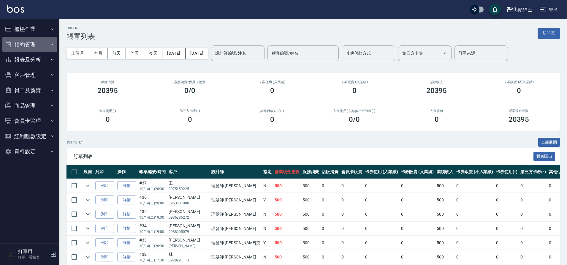
click at [39, 48] on button "預約管理" at bounding box center [29, 44] width 55 height 15
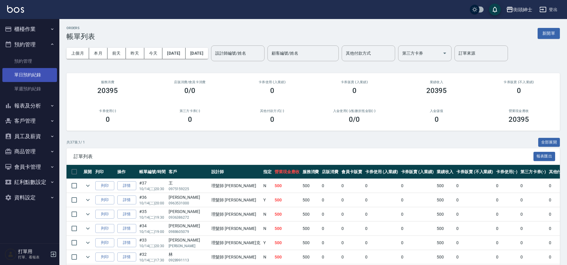
click at [37, 73] on link "單日預約紀錄" at bounding box center [29, 75] width 55 height 14
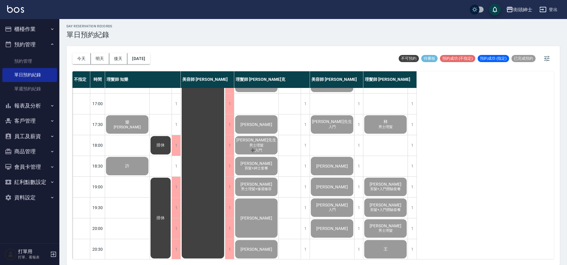
scroll to position [270, 0]
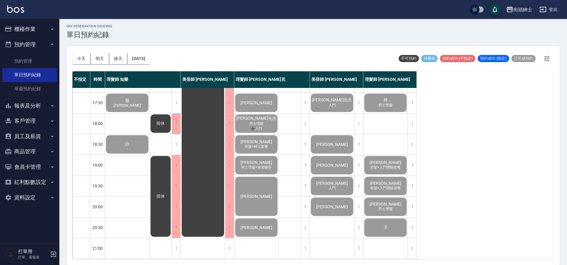
click at [104, 59] on button "明天" at bounding box center [100, 58] width 18 height 11
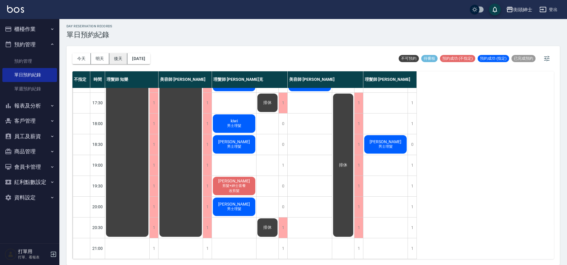
click at [124, 57] on button "後天" at bounding box center [118, 58] width 18 height 11
